Goal: Navigation & Orientation: Find specific page/section

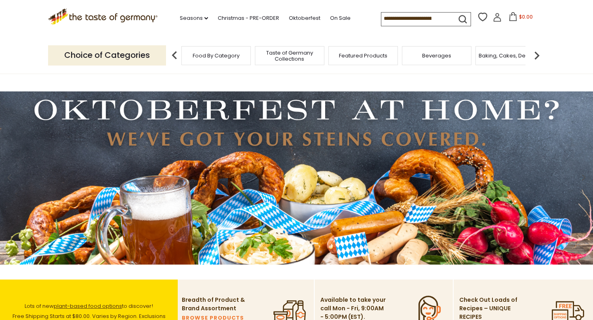
click at [193, 58] on div "Food By Category" at bounding box center [216, 55] width 70 height 19
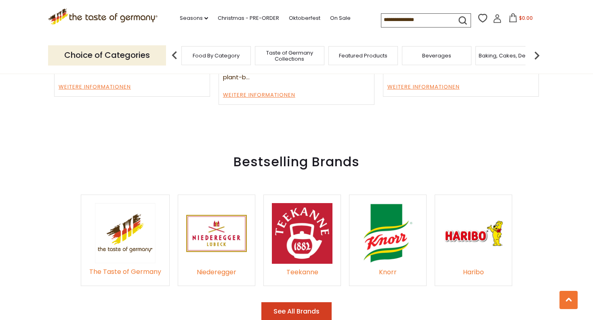
scroll to position [1172, 0]
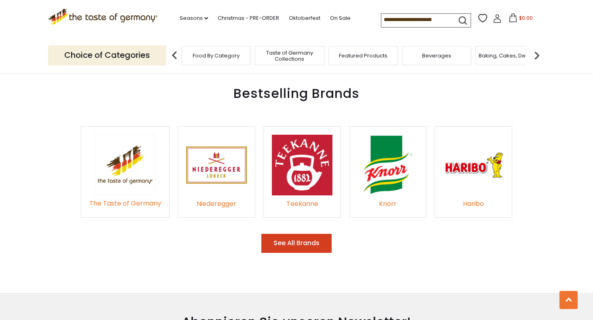
click at [309, 234] on button "See All Brands" at bounding box center [297, 243] width 70 height 19
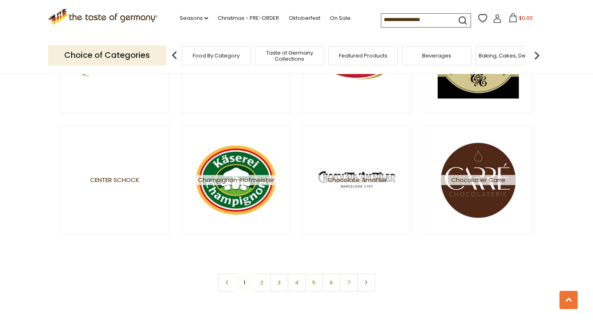
scroll to position [1415, 0]
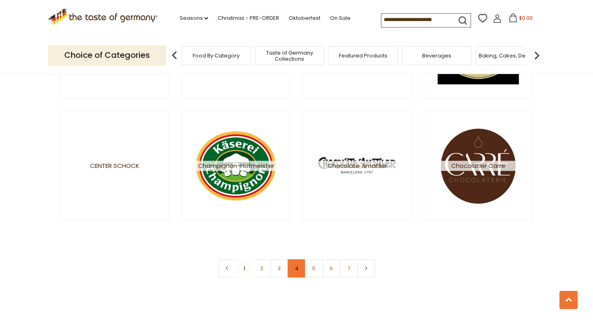
click at [290, 264] on link "4" at bounding box center [297, 268] width 18 height 18
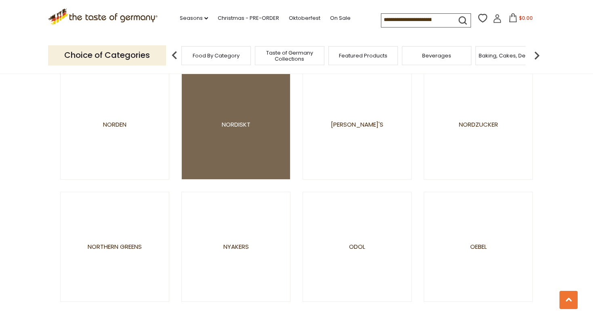
scroll to position [1536, 0]
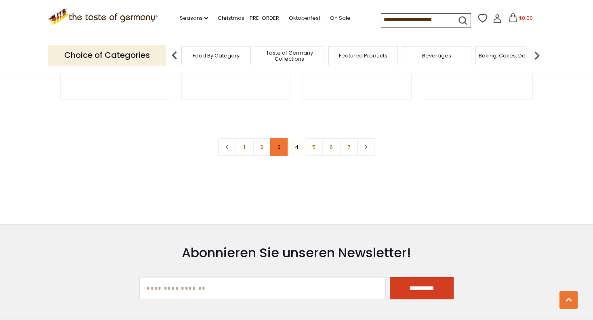
click at [272, 148] on link "3" at bounding box center [279, 147] width 18 height 18
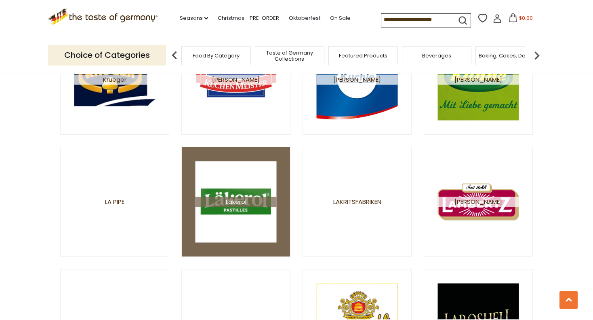
scroll to position [1496, 0]
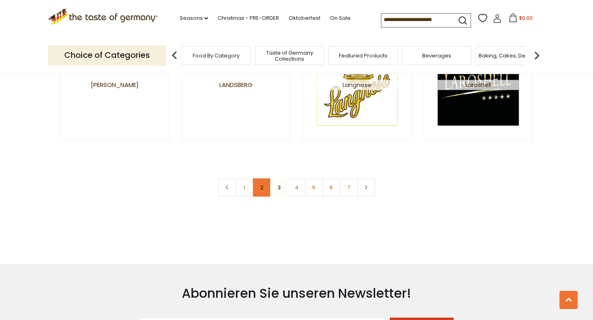
click at [260, 186] on link "2" at bounding box center [262, 187] width 18 height 18
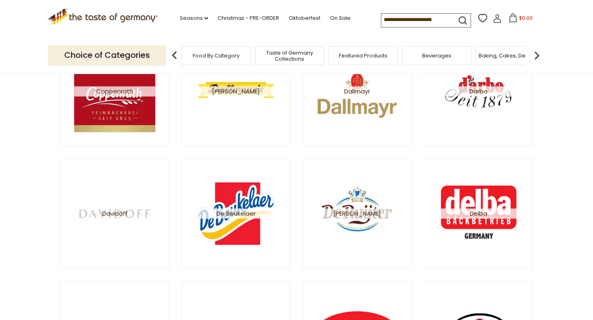
scroll to position [283, 0]
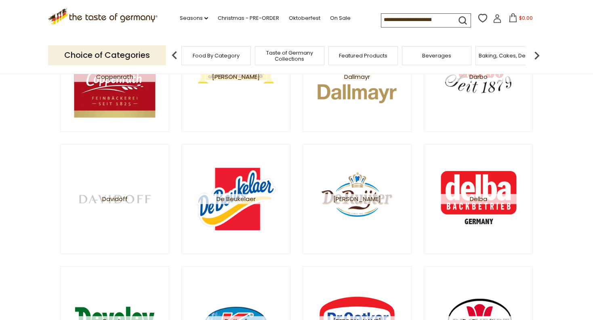
click at [260, 186] on img at bounding box center [236, 198] width 81 height 81
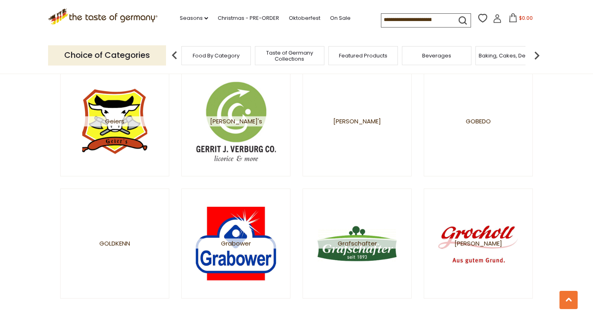
scroll to position [1390, 0]
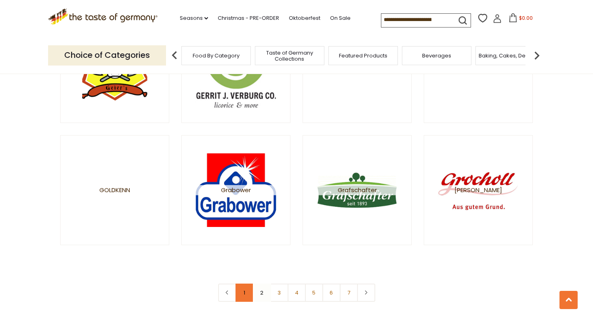
click at [251, 294] on link "1" at bounding box center [245, 292] width 18 height 18
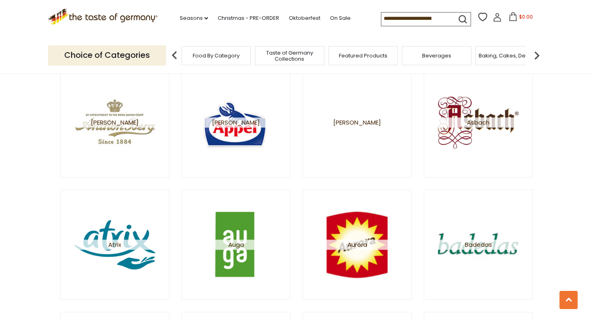
scroll to position [485, 0]
